Goal: Task Accomplishment & Management: Use online tool/utility

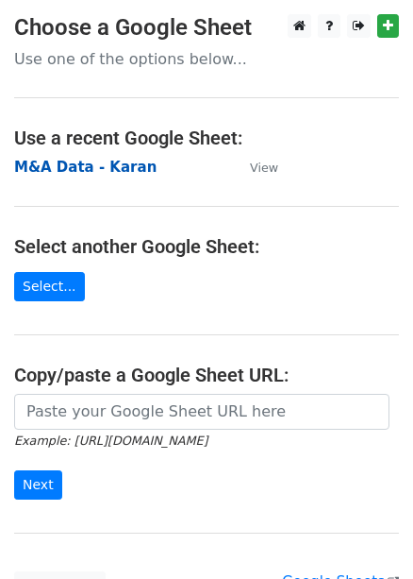
click at [76, 167] on strong "M&A Data - Karan" at bounding box center [85, 167] width 143 height 17
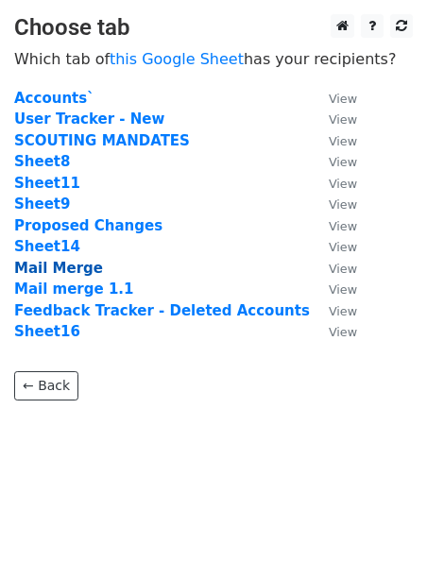
click at [53, 275] on strong "Mail Merge" at bounding box center [58, 268] width 89 height 17
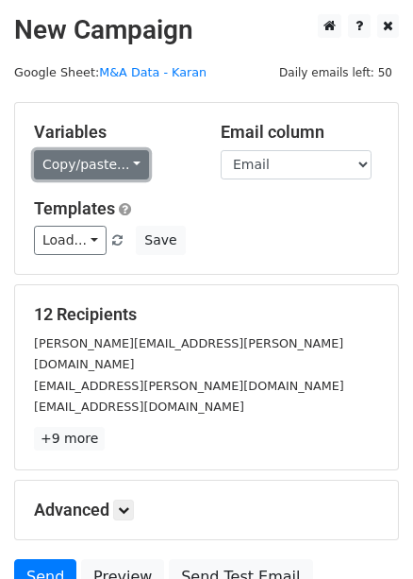
click at [125, 165] on link "Copy/paste..." at bounding box center [91, 164] width 115 height 29
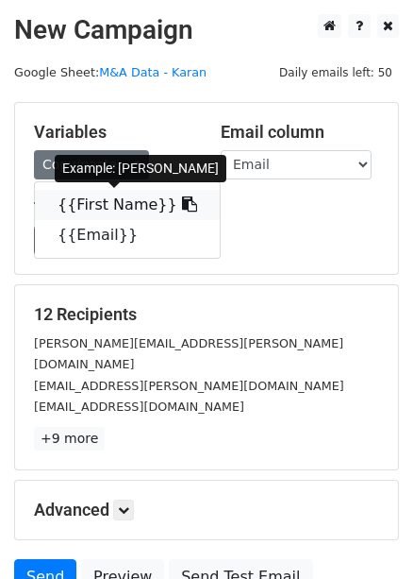
click at [93, 202] on link "{{First Name}}" at bounding box center [127, 205] width 185 height 30
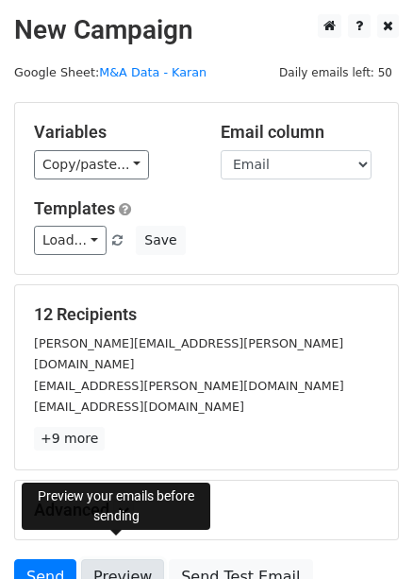
click at [113, 559] on link "Preview" at bounding box center [122, 577] width 83 height 36
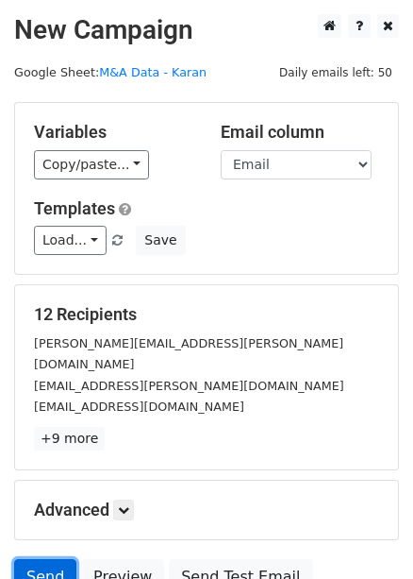
click at [59, 559] on link "Send" at bounding box center [45, 577] width 62 height 36
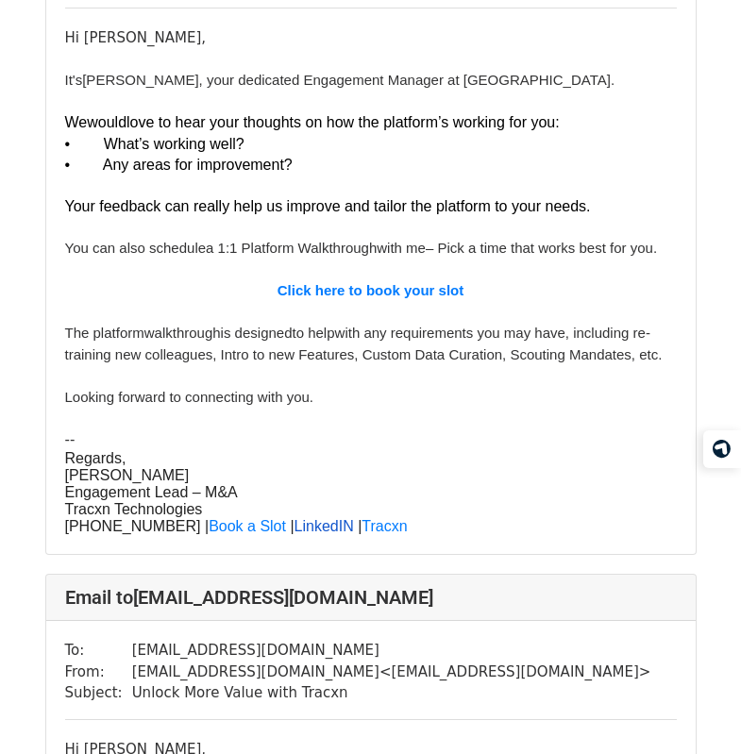
scroll to position [1007, 0]
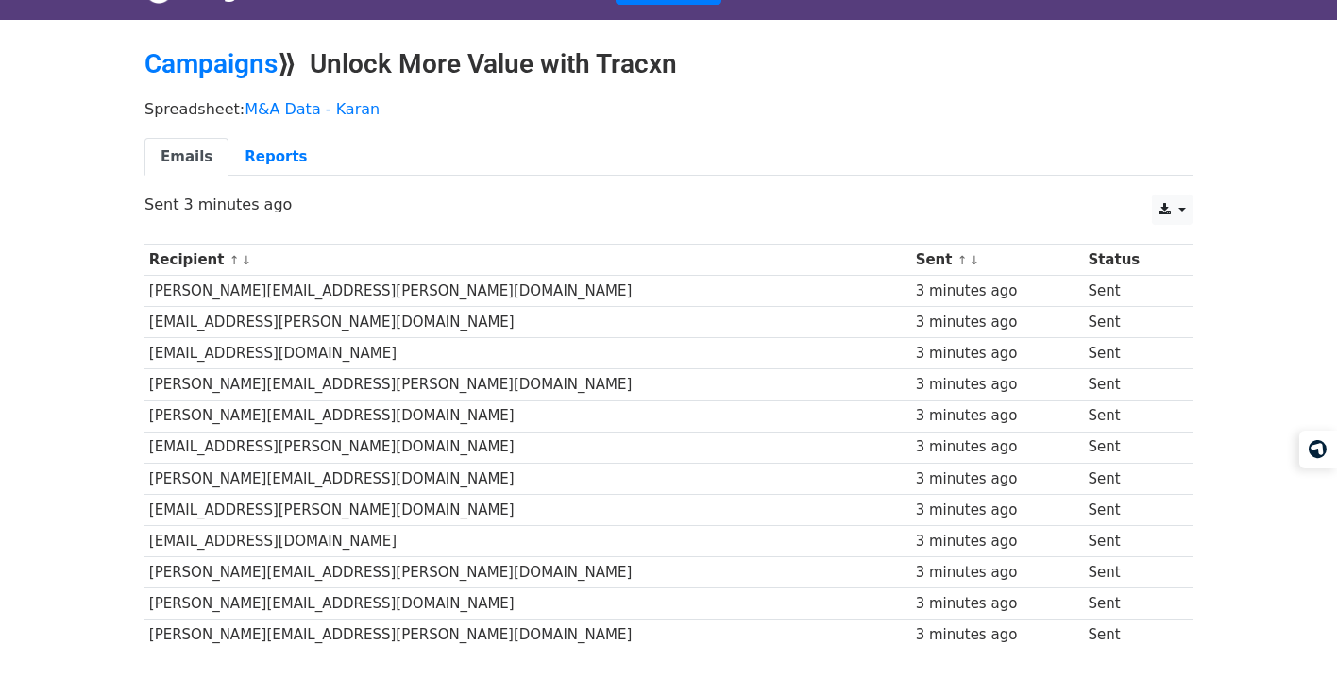
scroll to position [161, 0]
